Goal: Browse casually

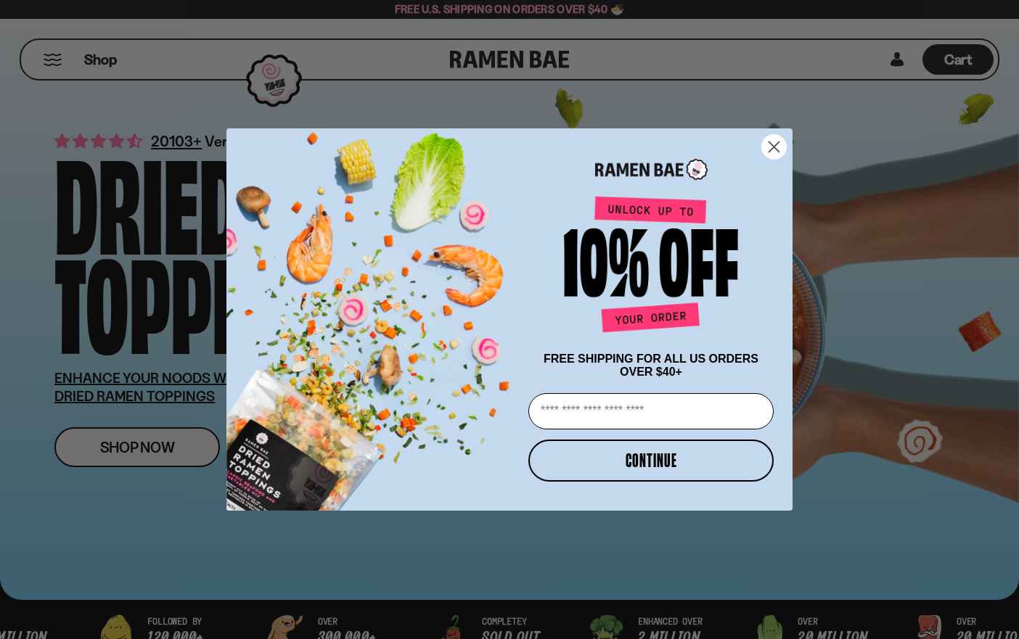
click at [752, 216] on div "POPUP Form" at bounding box center [651, 267] width 254 height 157
click at [770, 130] on form "FREE SHIPPING FOR ALL US ORDERS OVER $40+ Email CONTINUE ******" at bounding box center [509, 319] width 566 height 382
click at [775, 143] on circle "Close dialog" at bounding box center [774, 147] width 24 height 24
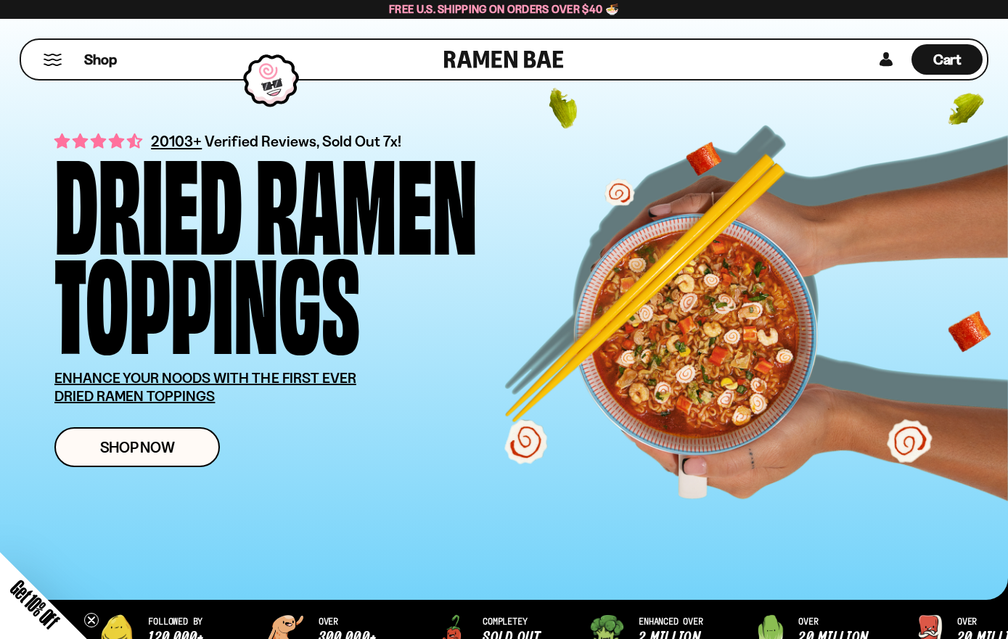
click at [162, 382] on u "ENHANCE YOUR NOODS WITH THE FIRST EVER DRIED RAMEN TOPPINGS" at bounding box center [205, 387] width 302 height 36
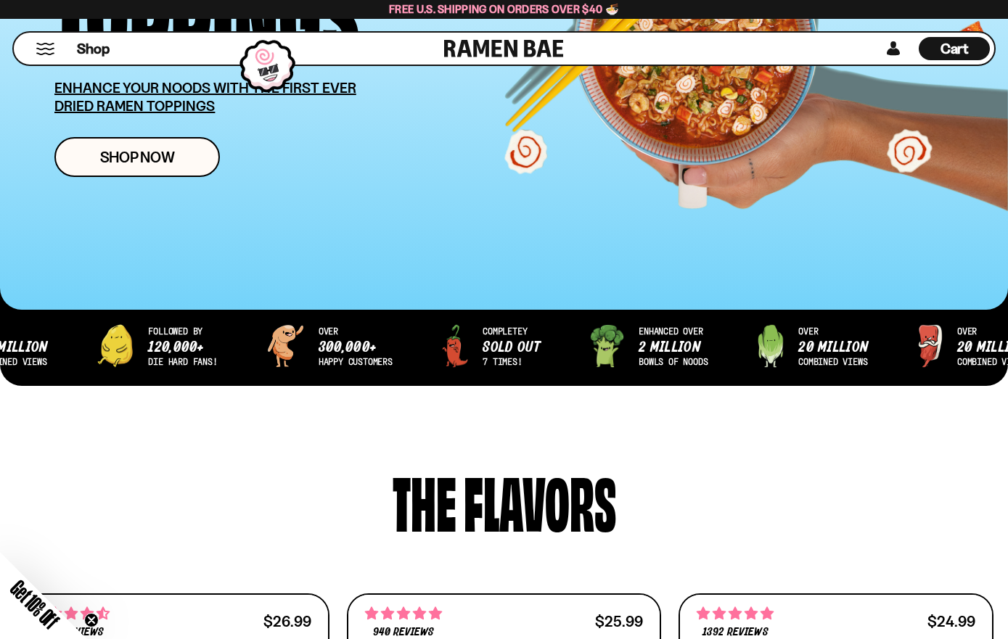
scroll to position [725, 0]
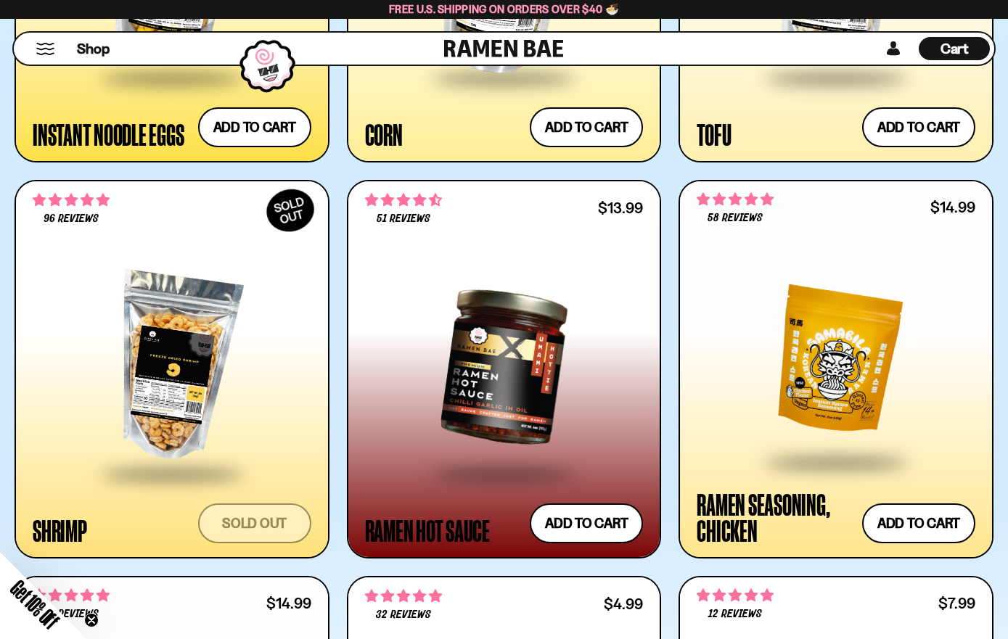
scroll to position [3192, 0]
